Goal: Check status

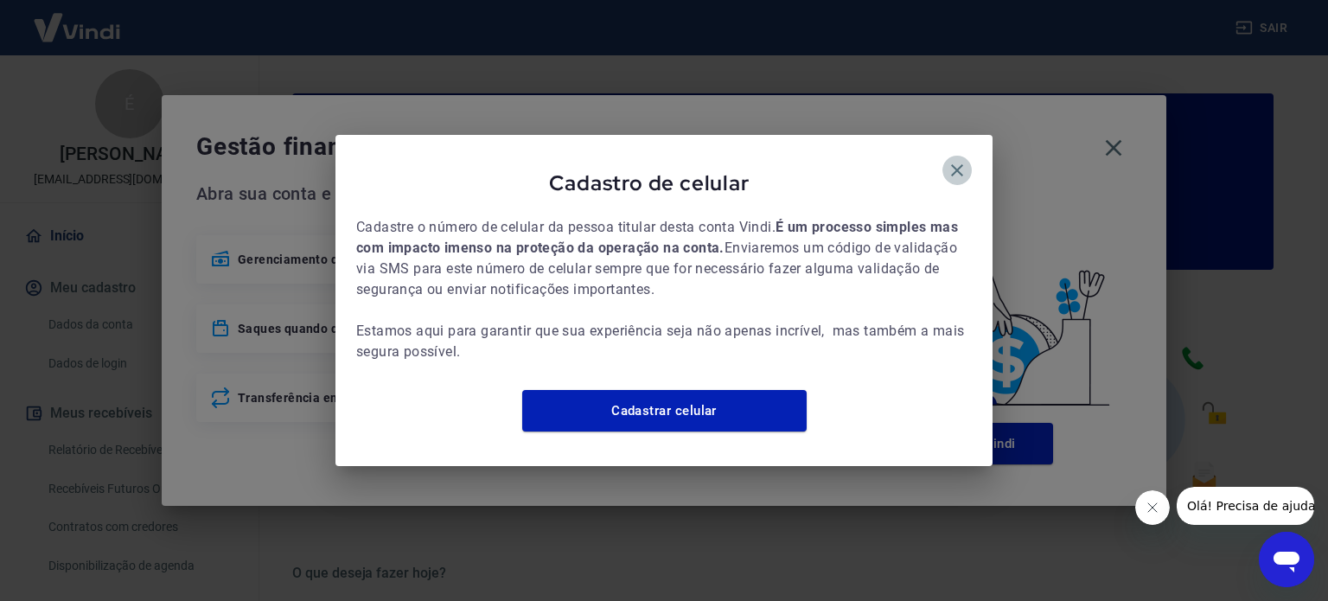
click at [958, 165] on icon "button" at bounding box center [957, 170] width 21 height 21
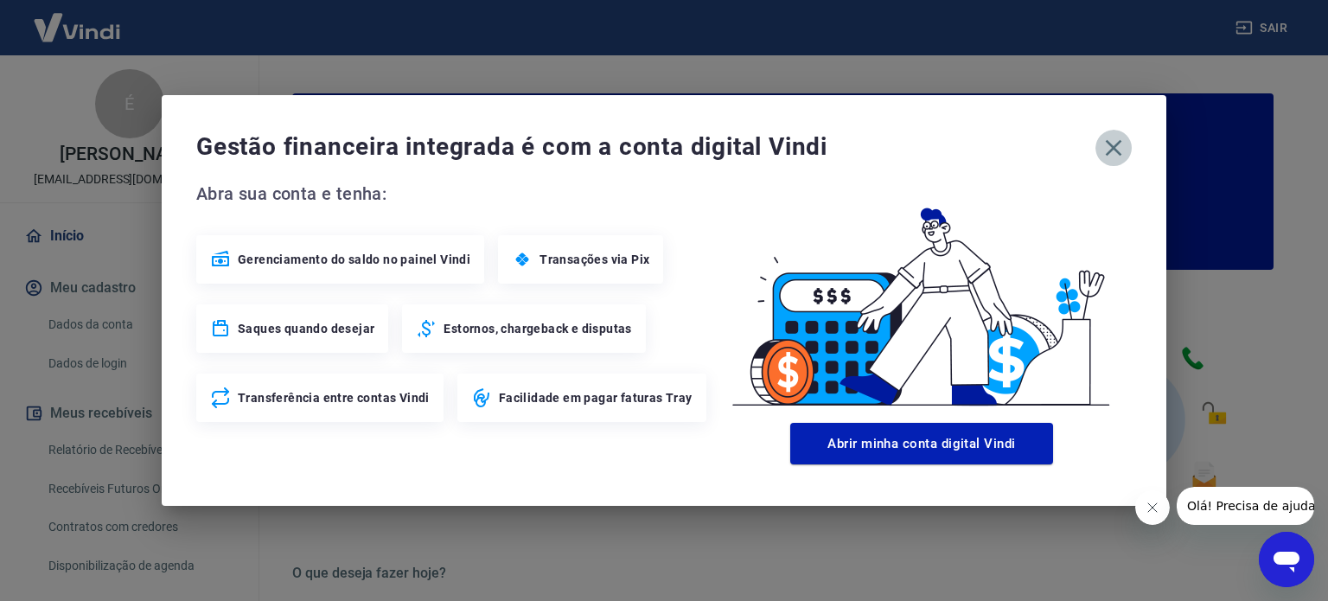
click at [1116, 144] on icon "button" at bounding box center [1114, 148] width 16 height 16
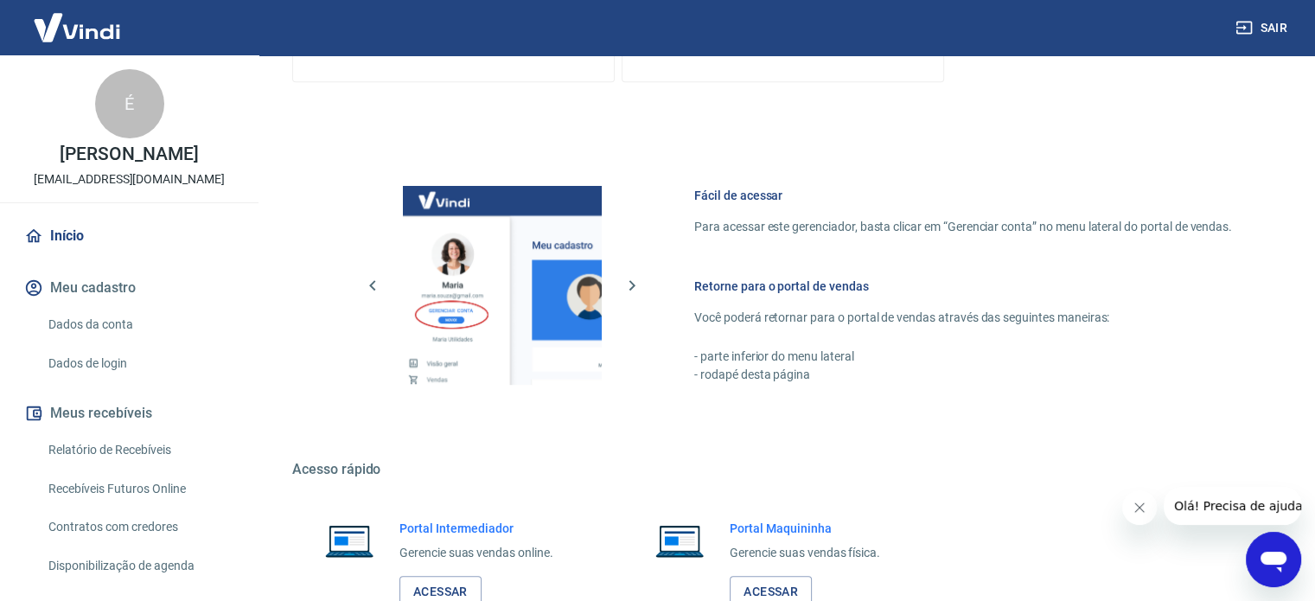
scroll to position [943, 0]
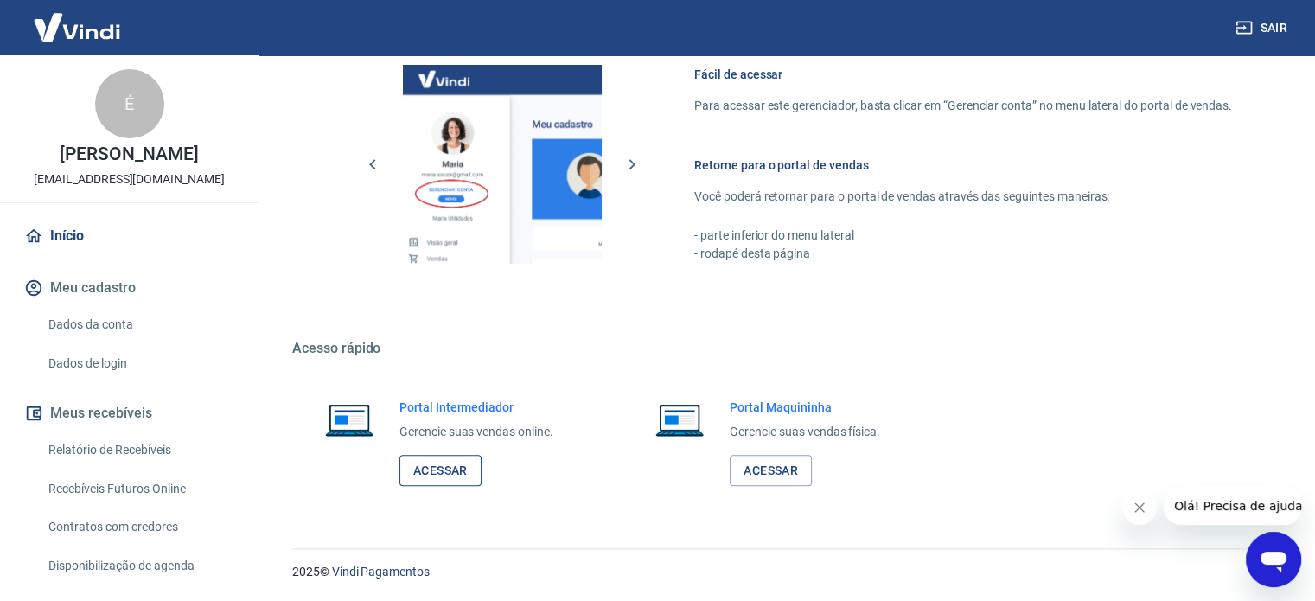
click at [459, 456] on link "Acessar" at bounding box center [440, 471] width 82 height 32
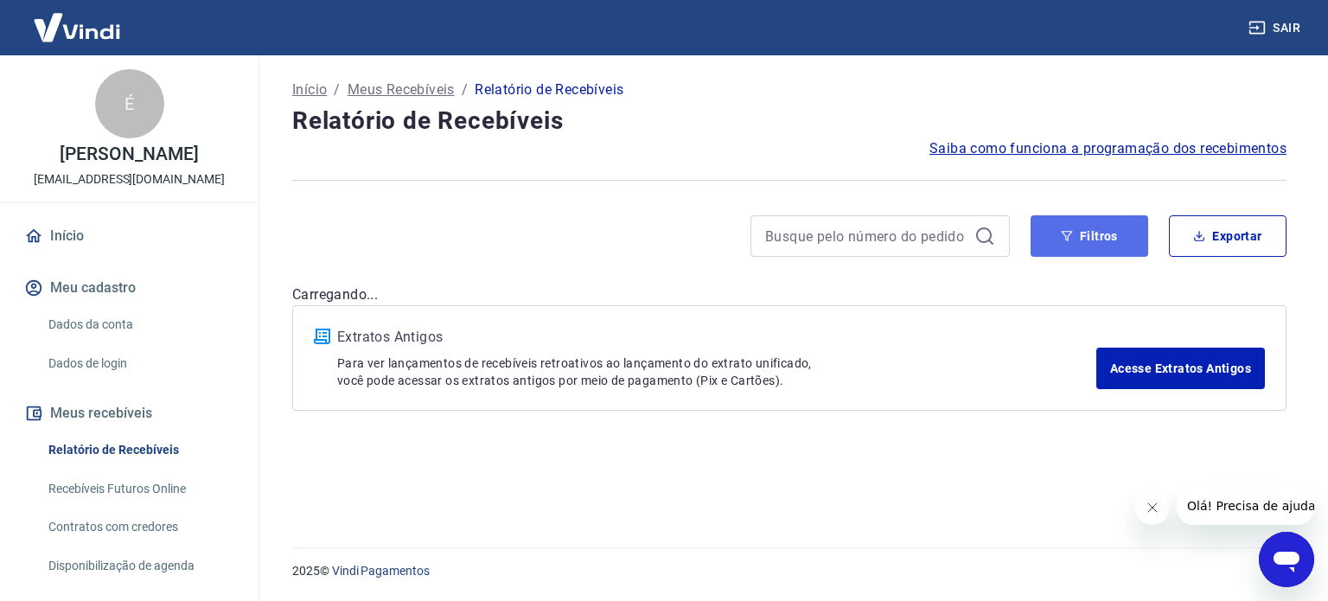
click at [1052, 233] on button "Filtros" at bounding box center [1090, 235] width 118 height 41
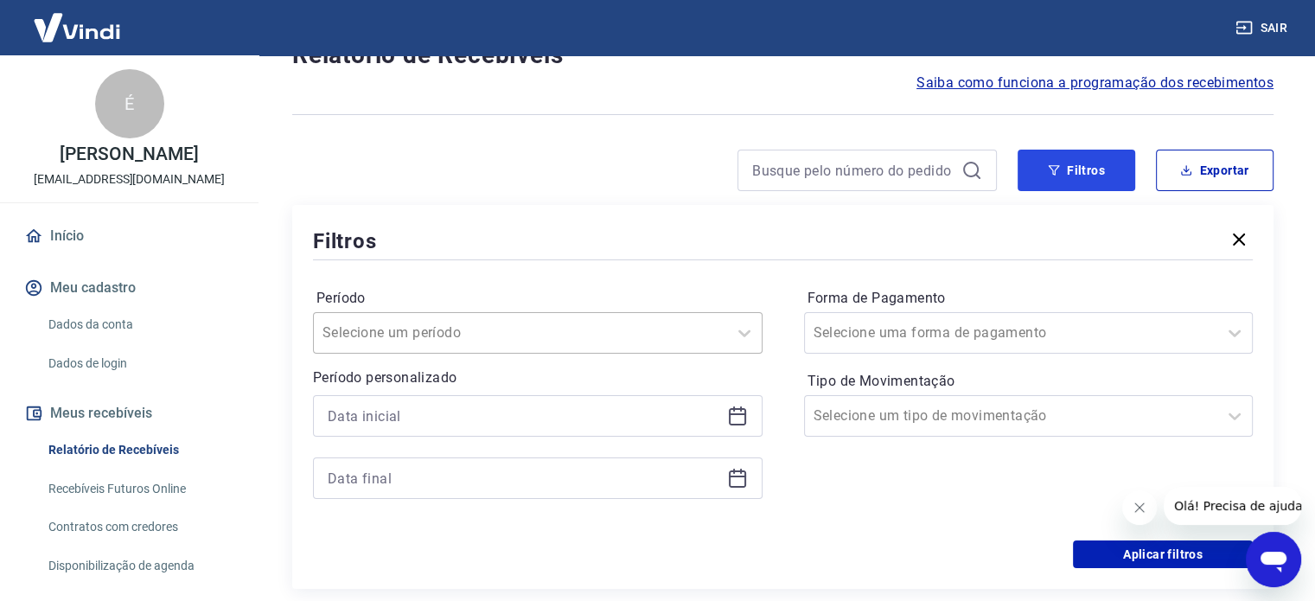
scroll to position [173, 0]
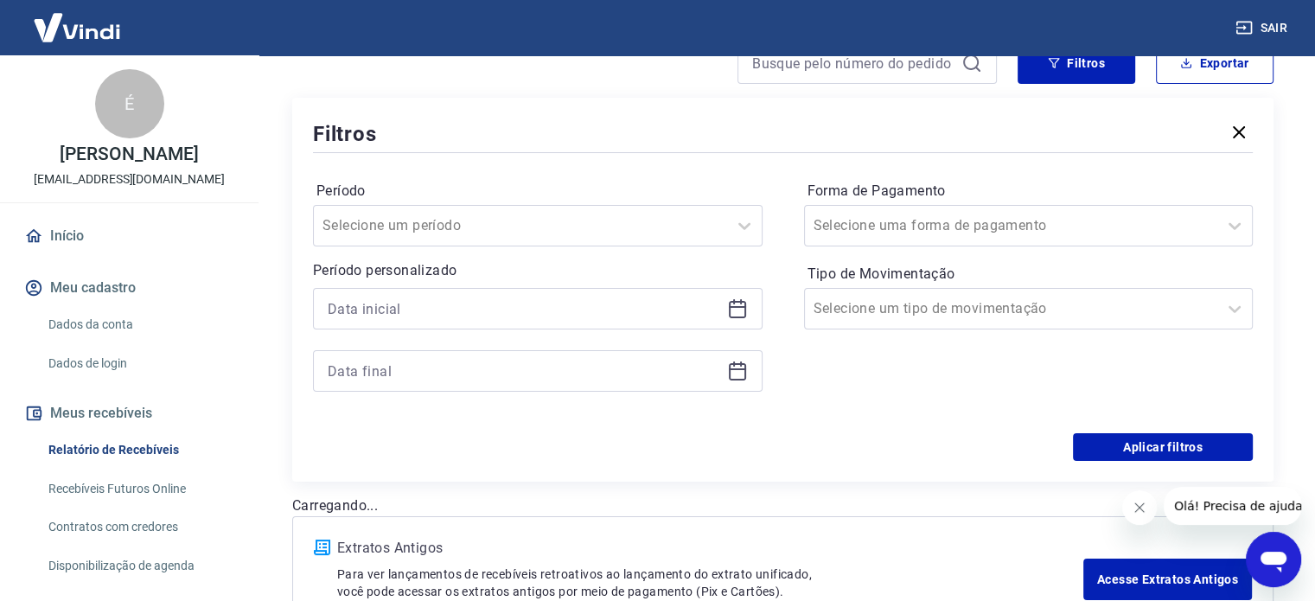
click at [740, 311] on icon at bounding box center [737, 308] width 21 height 21
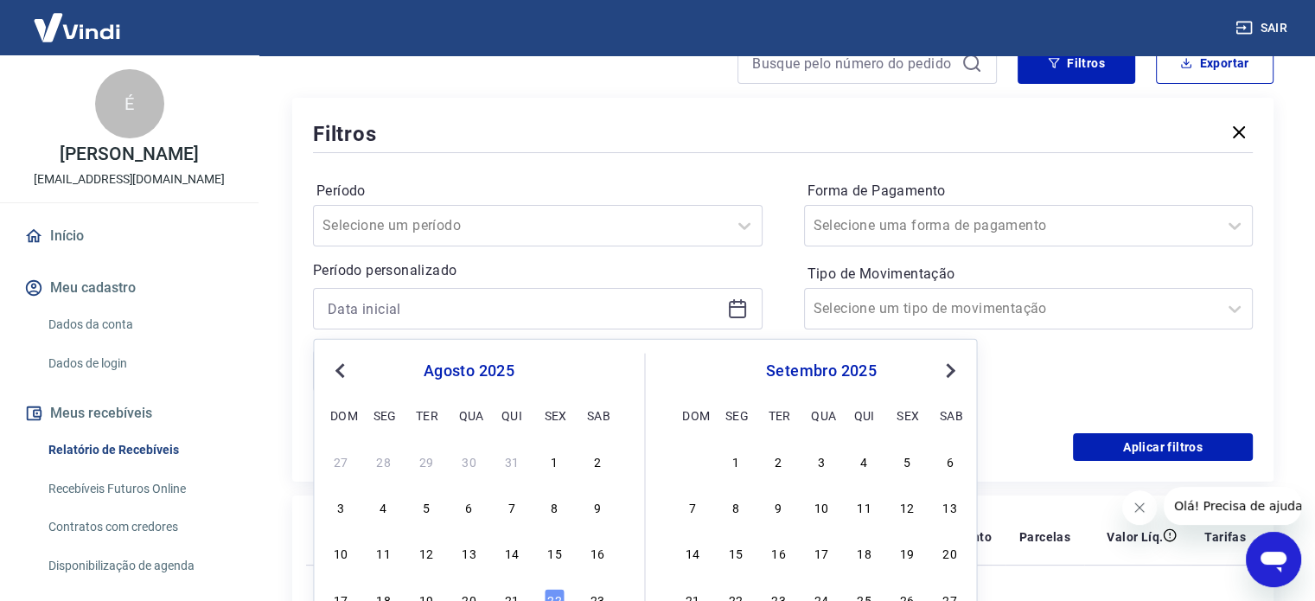
click at [337, 372] on button "Previous Month" at bounding box center [339, 371] width 21 height 21
click at [427, 461] on div "1" at bounding box center [426, 460] width 21 height 21
type input "[DATE]"
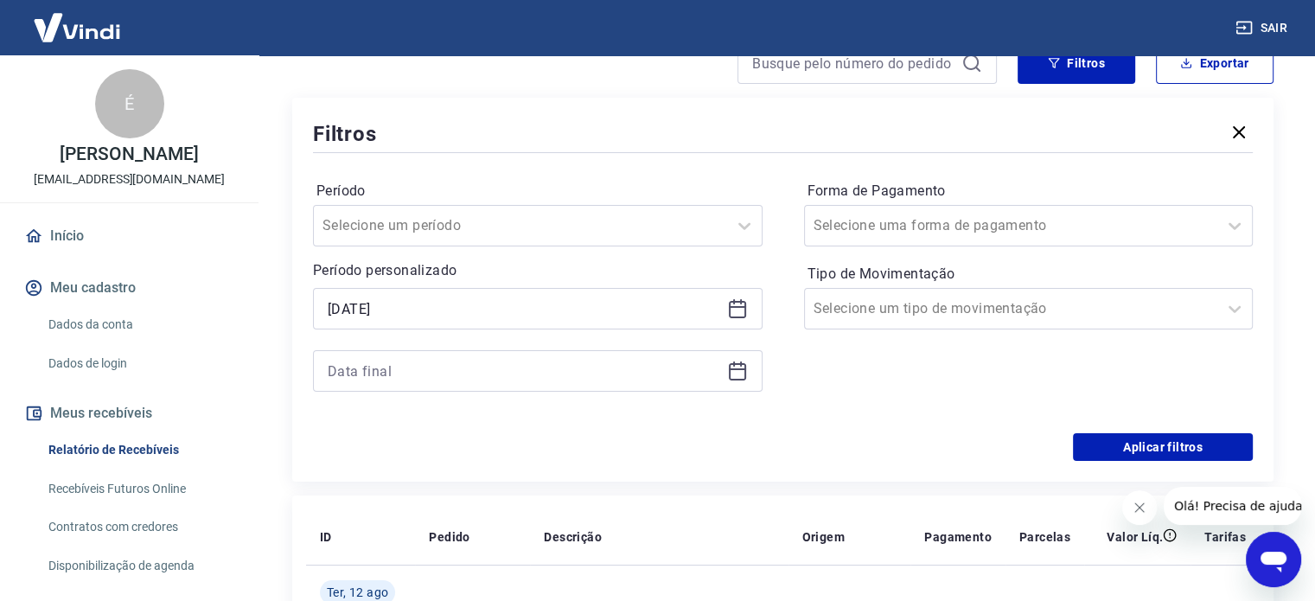
click at [732, 382] on div at bounding box center [538, 370] width 450 height 41
click at [735, 373] on icon at bounding box center [737, 371] width 21 height 21
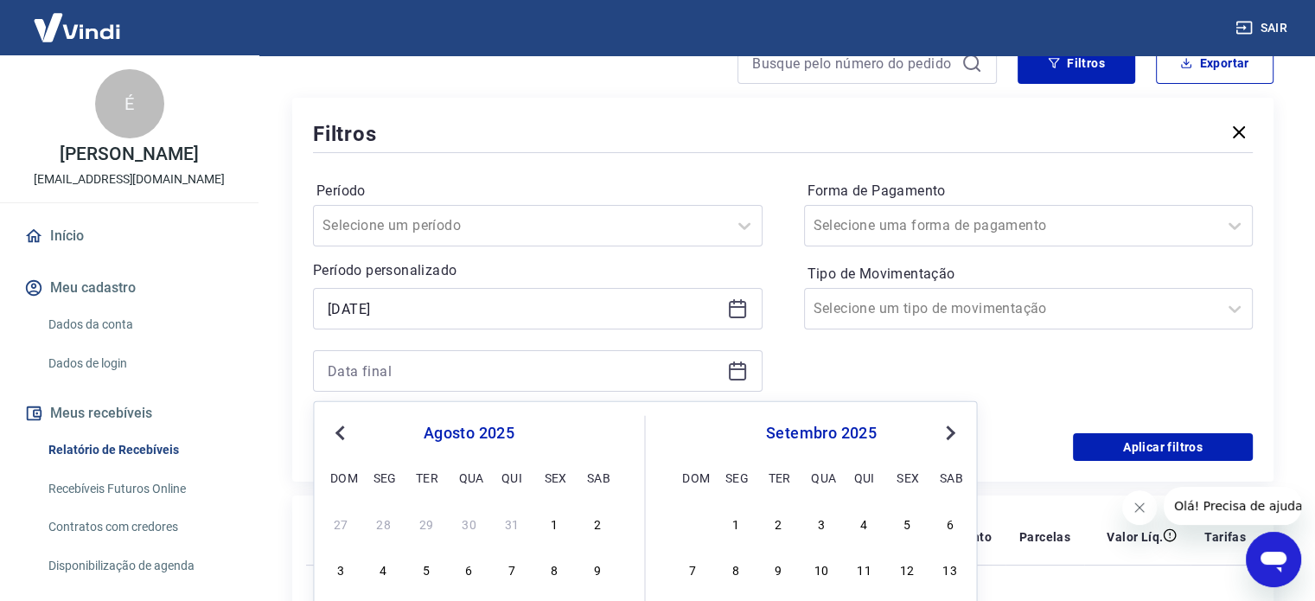
click at [332, 430] on button "Previous Month" at bounding box center [339, 433] width 21 height 21
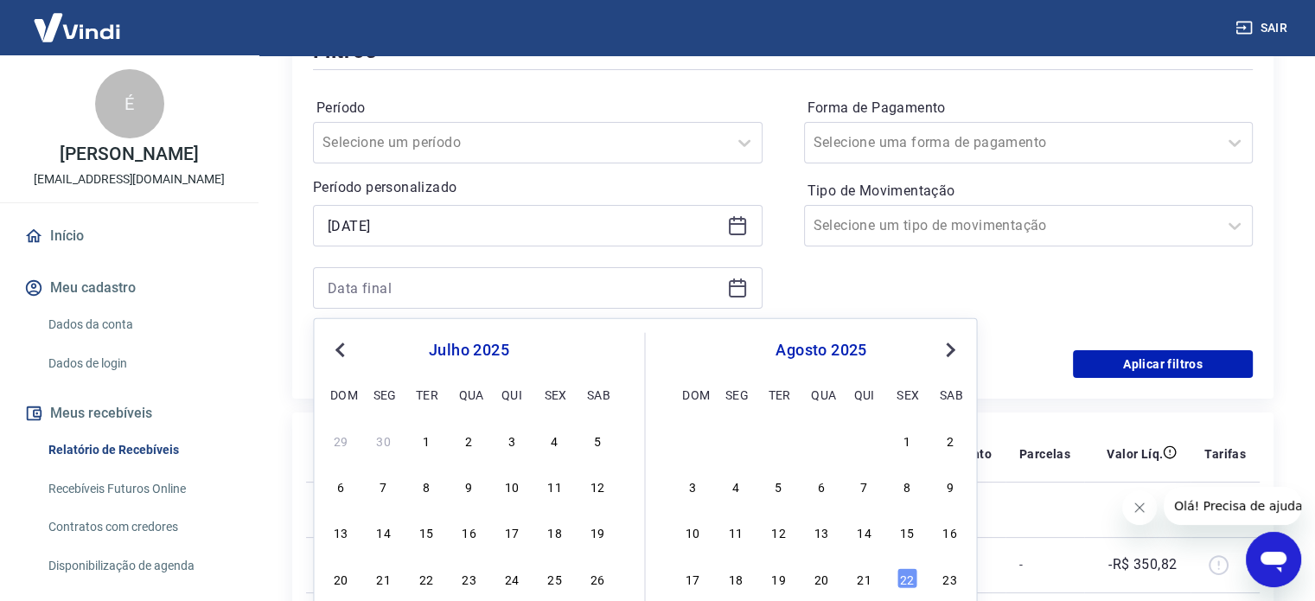
scroll to position [346, 0]
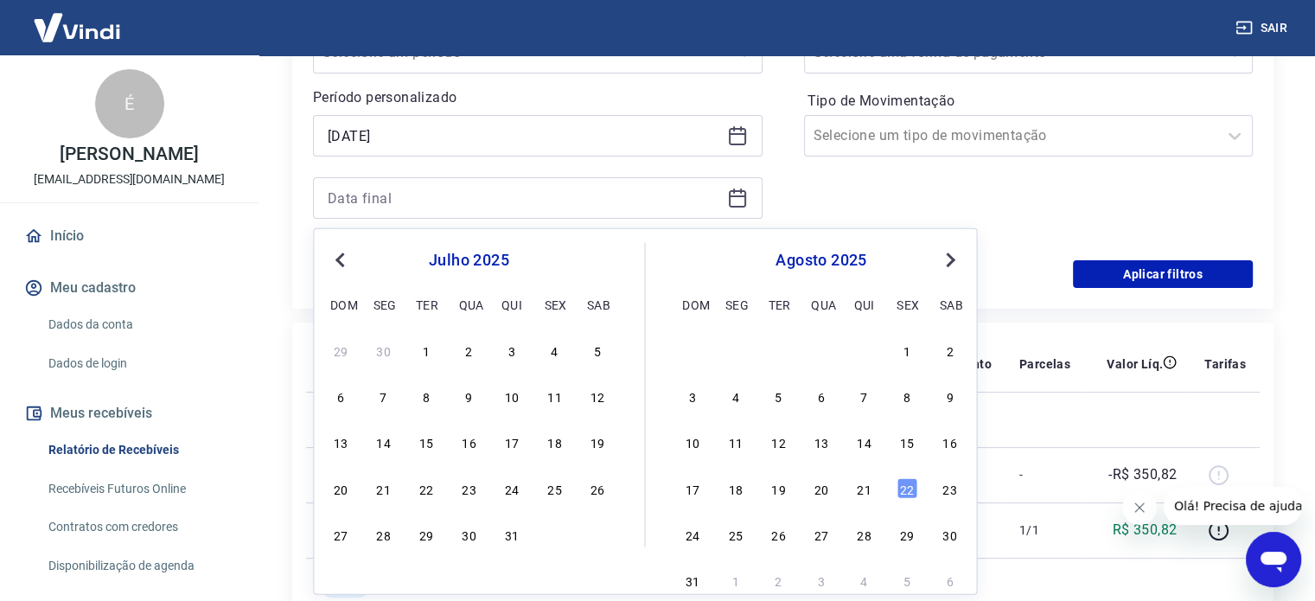
click at [527, 532] on div "27 28 29 30 31" at bounding box center [469, 533] width 282 height 25
click at [515, 537] on div "31" at bounding box center [511, 534] width 21 height 21
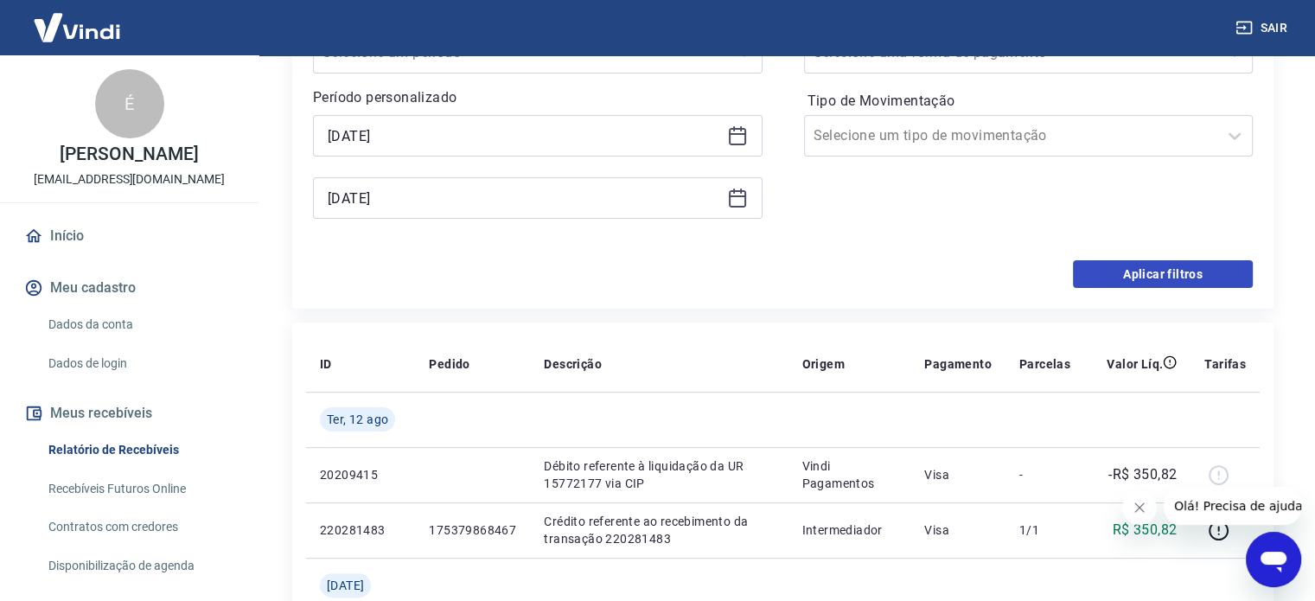
type input "[DATE]"
click at [1125, 284] on button "Aplicar filtros" at bounding box center [1163, 274] width 180 height 28
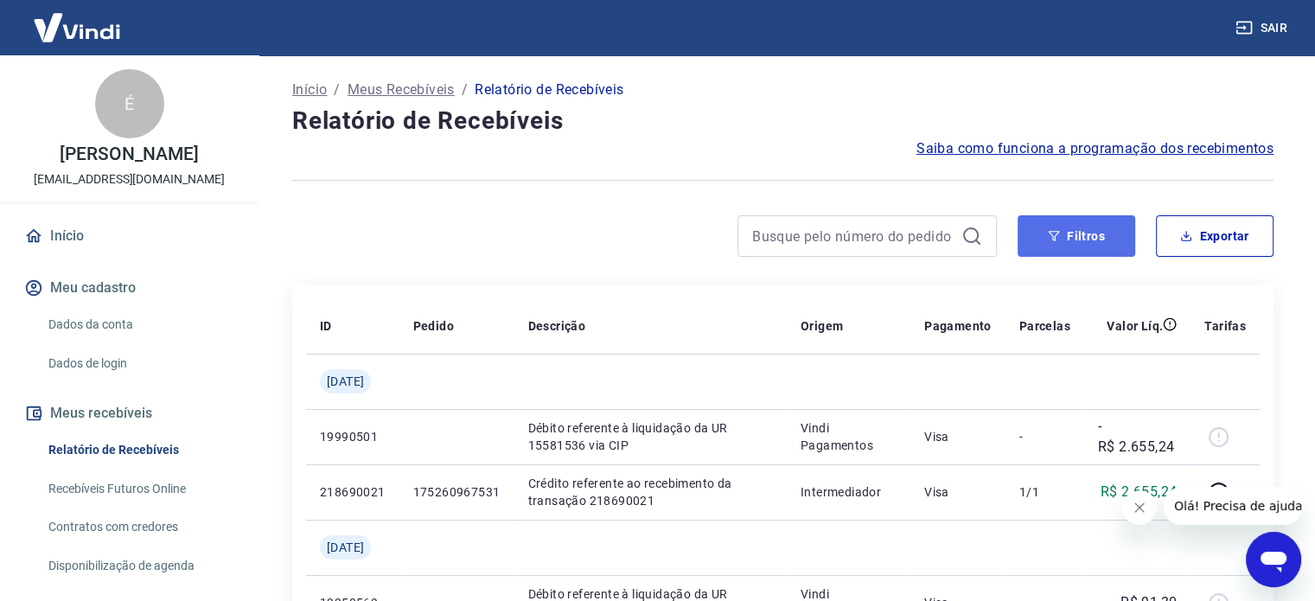
click at [1062, 227] on button "Filtros" at bounding box center [1077, 235] width 118 height 41
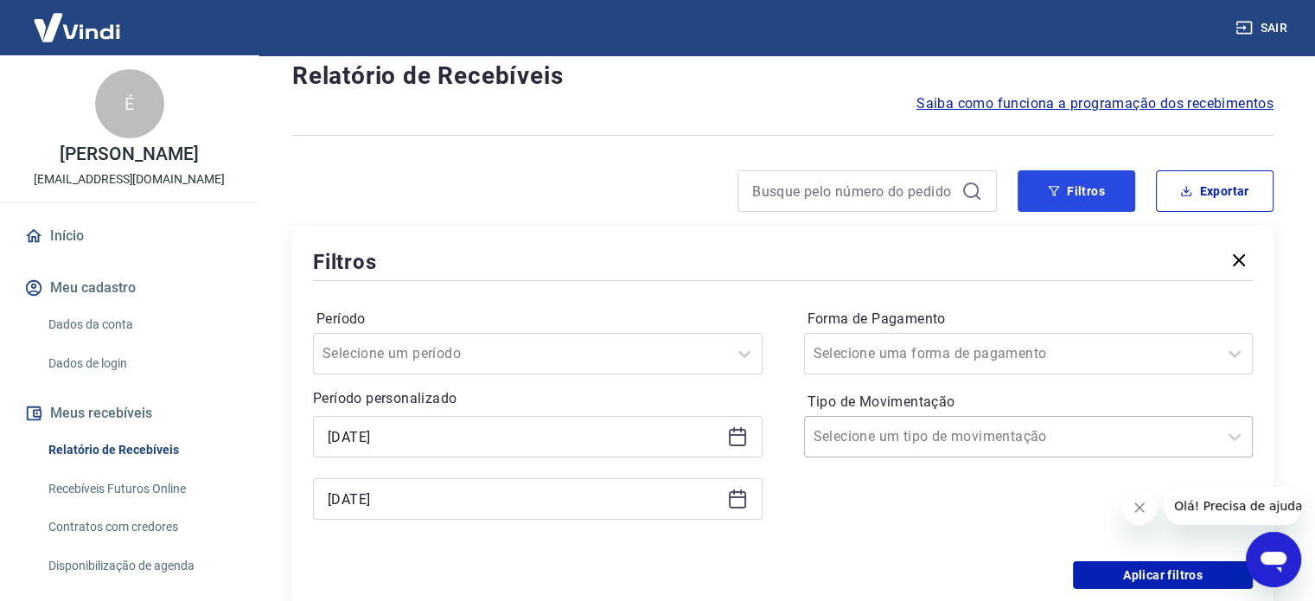
scroll to position [86, 0]
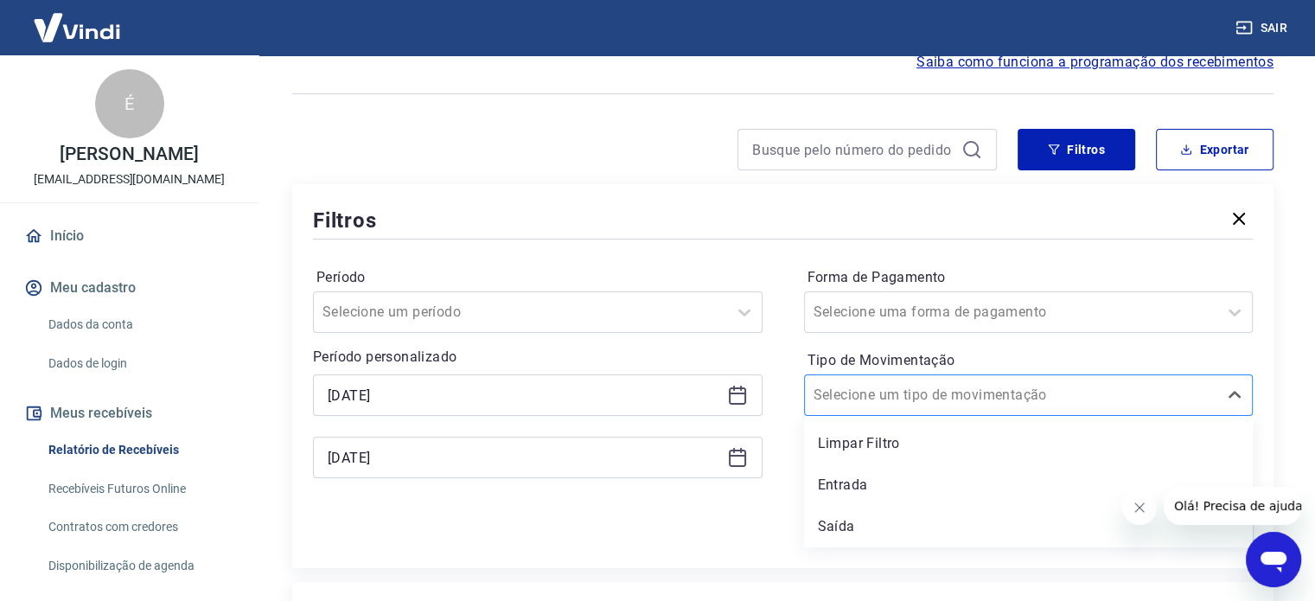
click at [1210, 397] on div "Selecione um tipo de movimentação" at bounding box center [1011, 395] width 413 height 31
click at [954, 477] on div "Entrada" at bounding box center [1029, 485] width 450 height 35
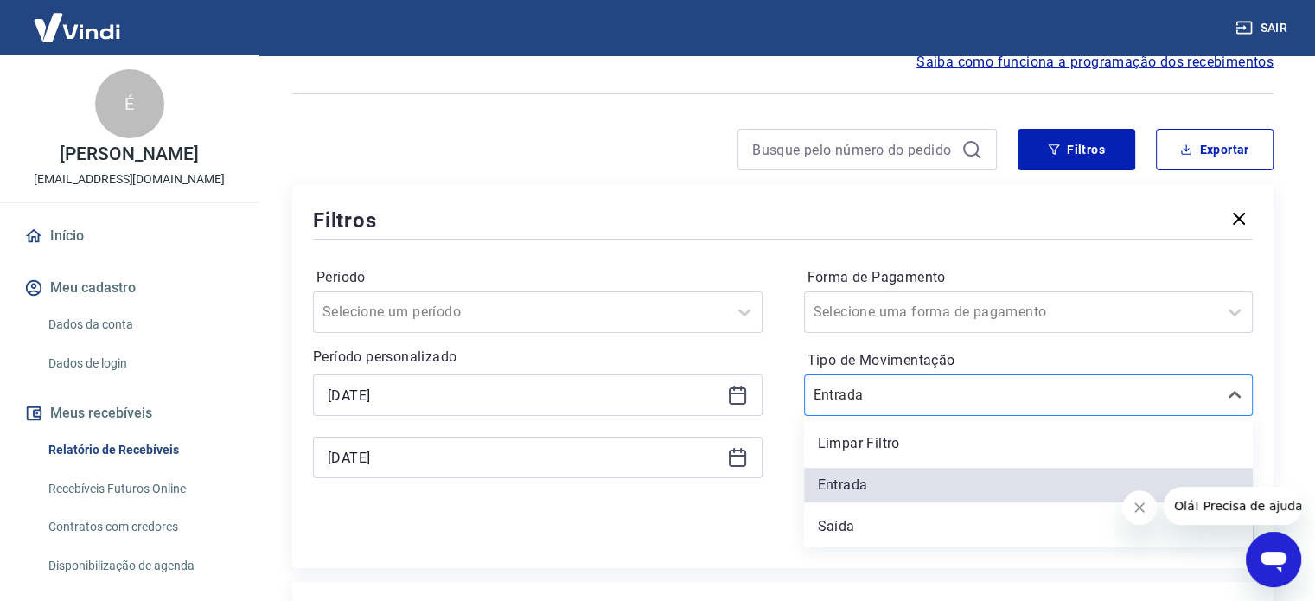
click at [992, 390] on div at bounding box center [1012, 395] width 396 height 24
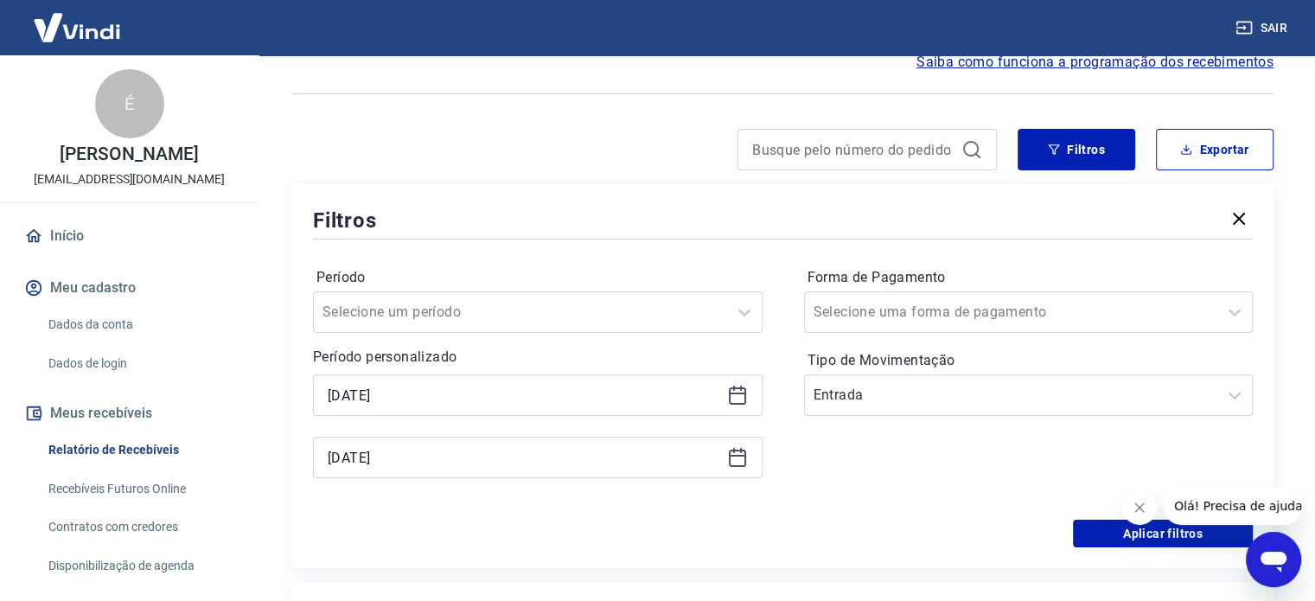
click at [1017, 246] on div "Período Selecione um período Período personalizado [DATE] [DATE] Forma de Pagam…" at bounding box center [783, 381] width 940 height 277
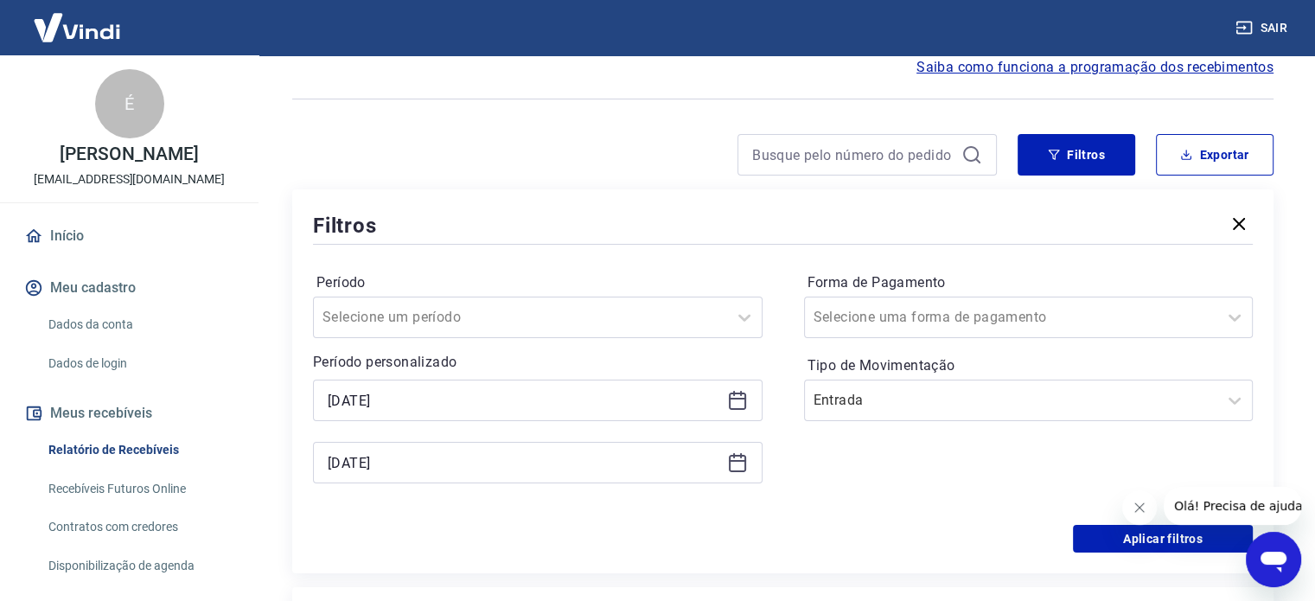
scroll to position [77, 0]
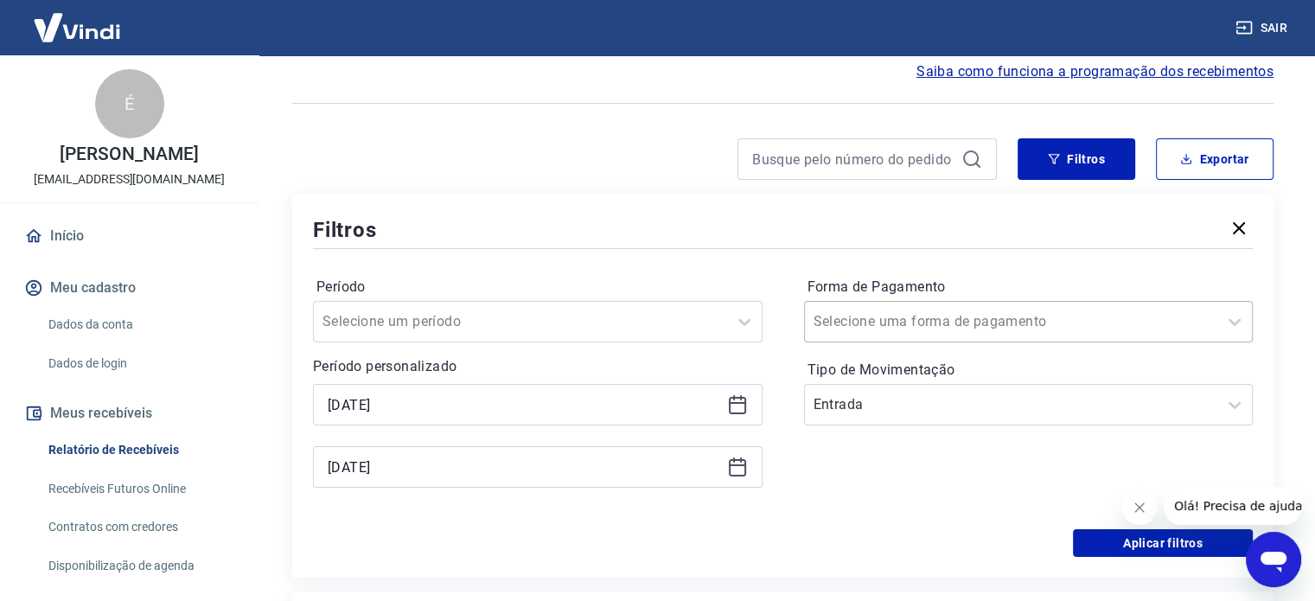
click at [973, 322] on div at bounding box center [1012, 322] width 396 height 24
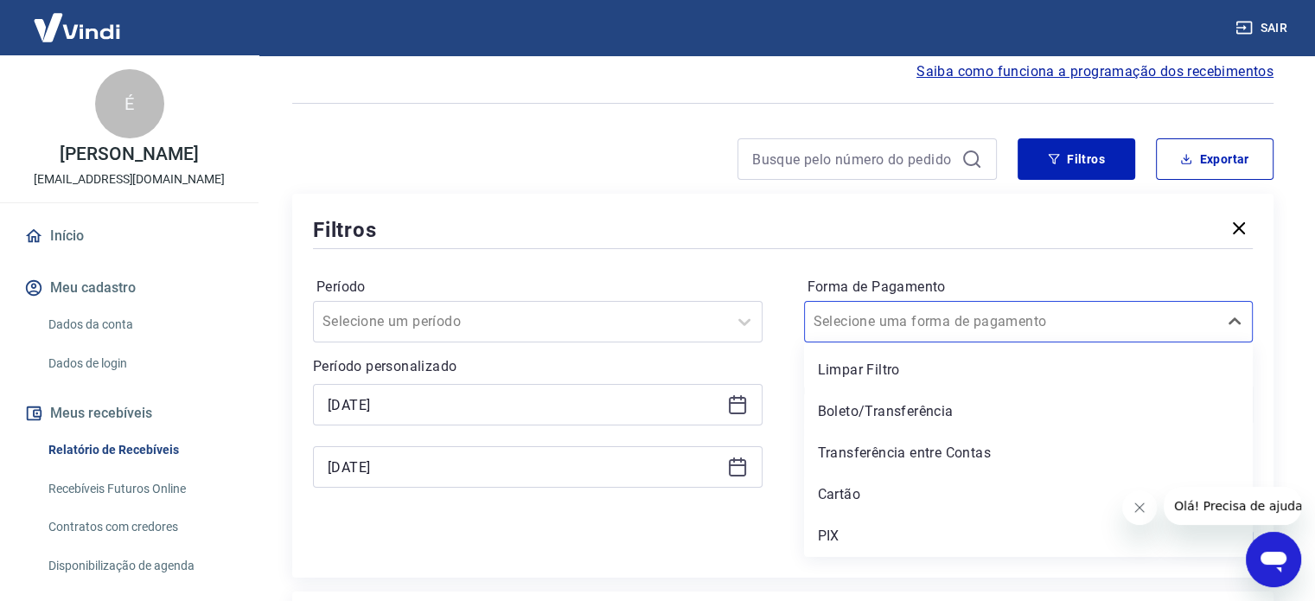
click at [879, 220] on div "Filtros" at bounding box center [783, 229] width 940 height 30
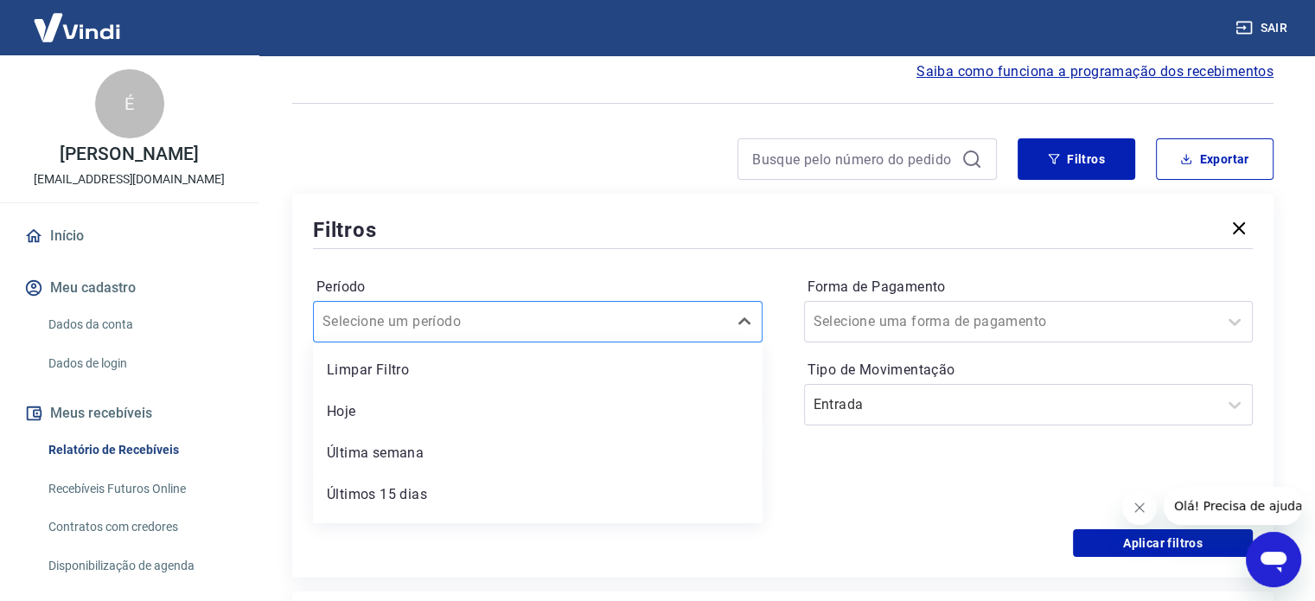
scroll to position [79, 0]
click at [513, 309] on div "Selecione um período" at bounding box center [520, 320] width 413 height 31
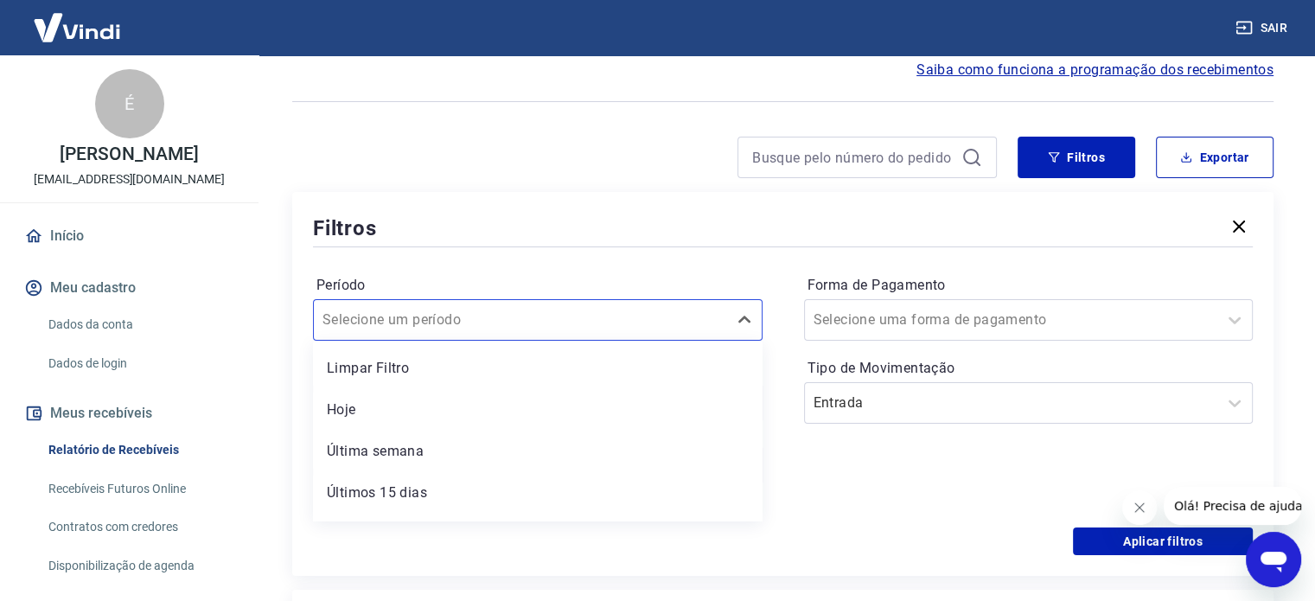
click at [597, 237] on div "Filtros" at bounding box center [783, 228] width 940 height 30
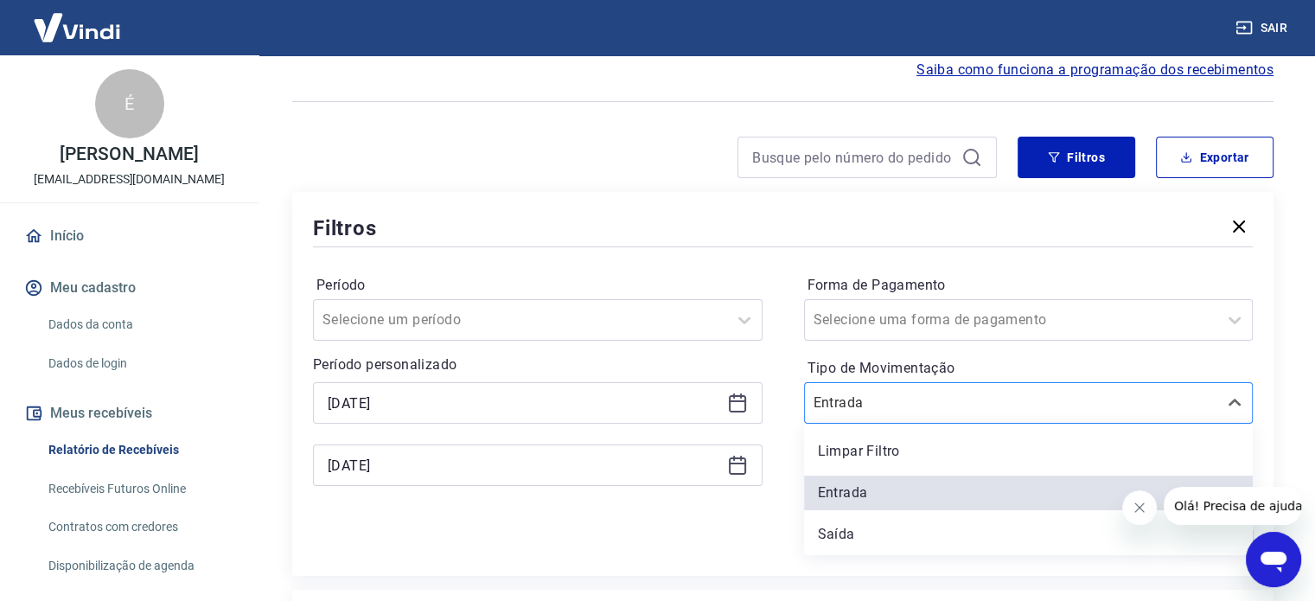
click at [881, 411] on input "Tipo de Movimentação" at bounding box center [901, 402] width 175 height 21
click at [817, 255] on div "Período Selecione um período Período personalizado [DATE] [DATE] Forma de Pagam…" at bounding box center [783, 389] width 940 height 277
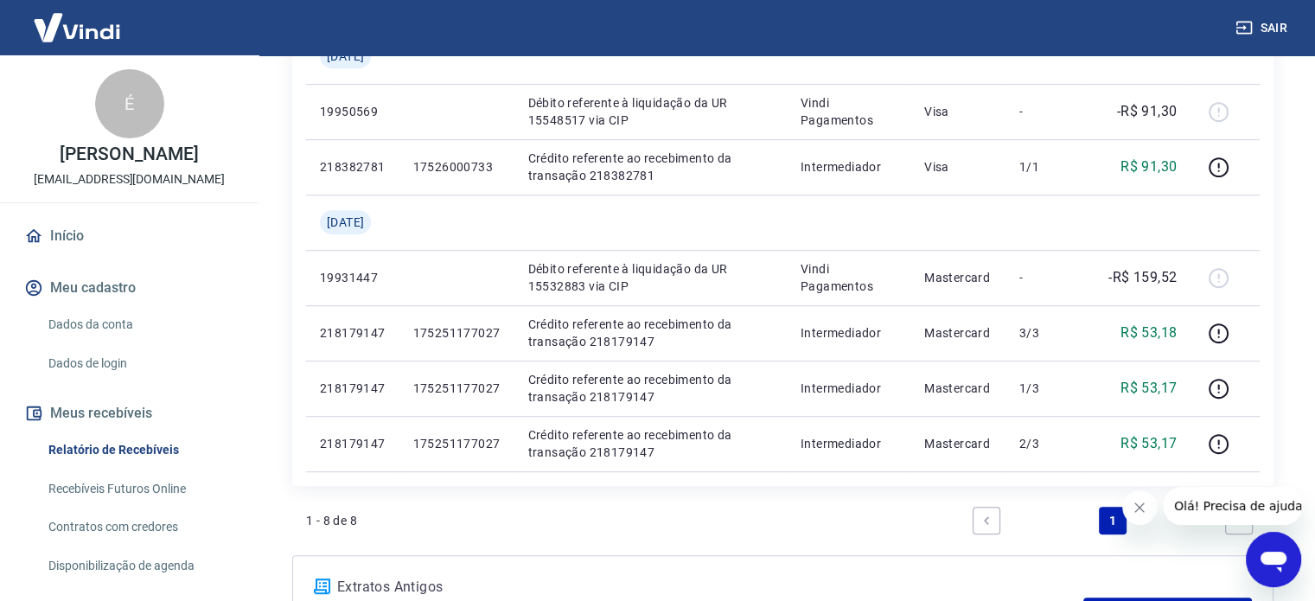
scroll to position [855, 0]
